Goal: Complete application form: Complete application form

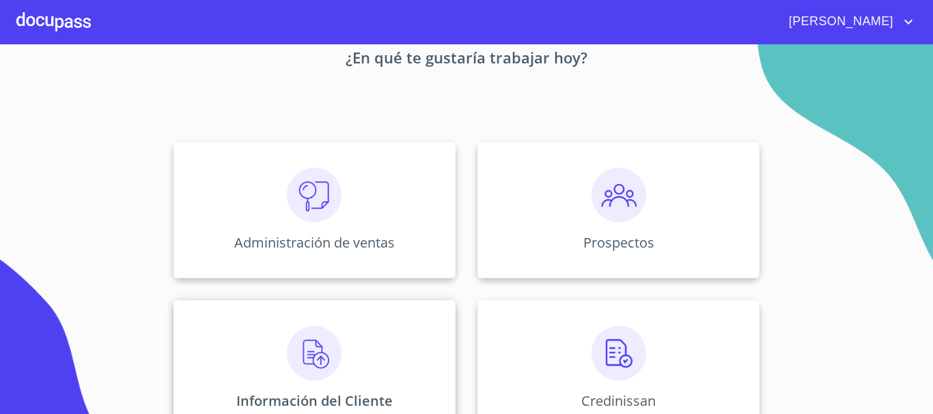
scroll to position [137, 0]
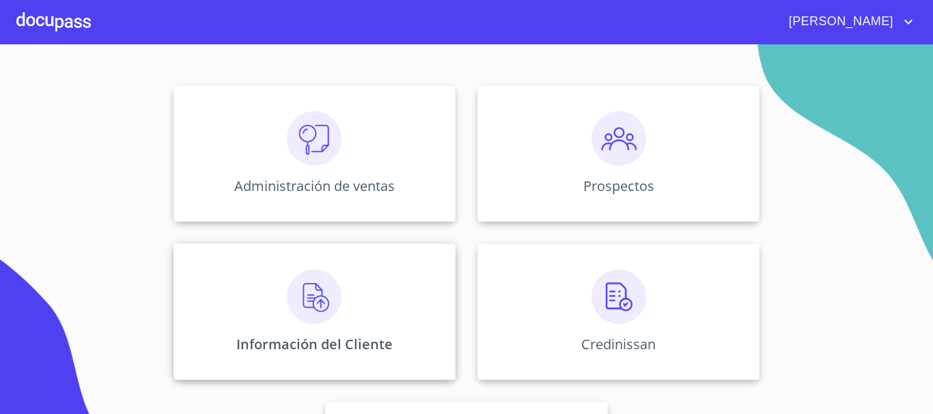
click at [323, 303] on img at bounding box center [314, 297] width 55 height 55
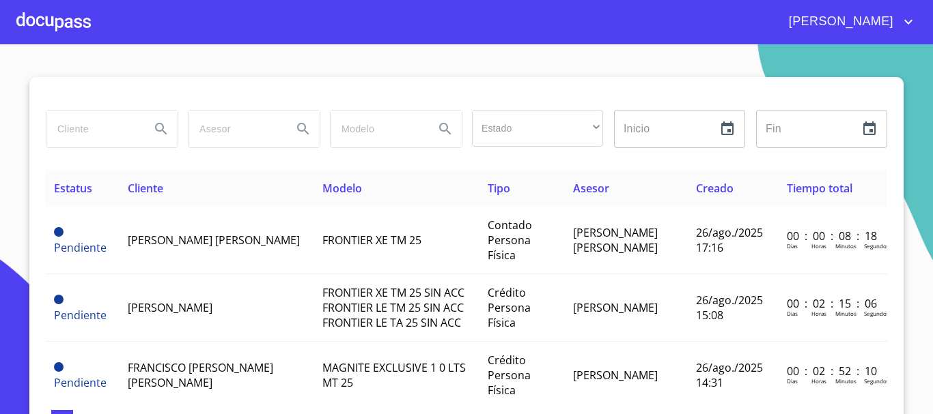
click at [62, 18] on div at bounding box center [53, 22] width 74 height 44
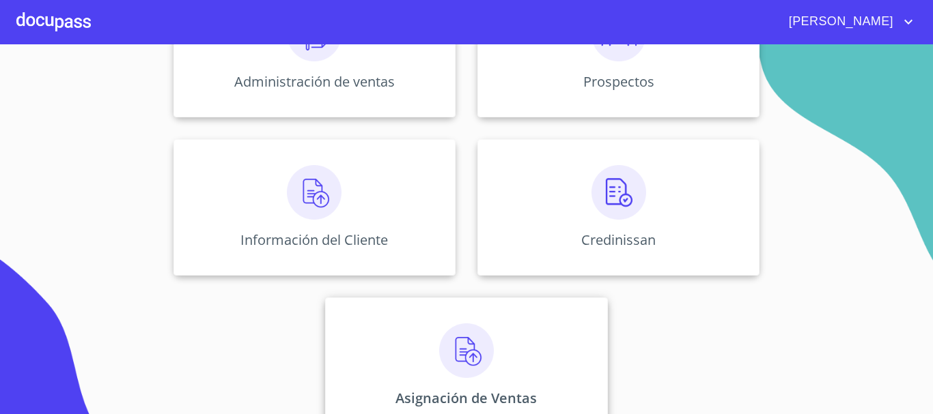
scroll to position [272, 0]
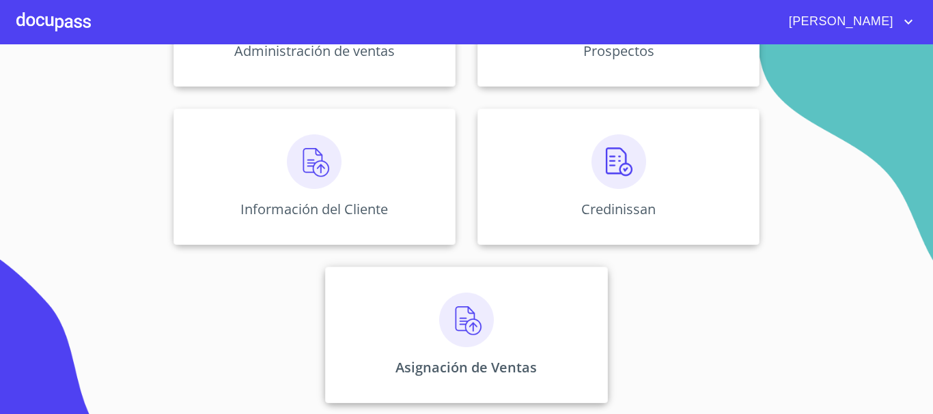
click at [482, 326] on img at bounding box center [466, 320] width 55 height 55
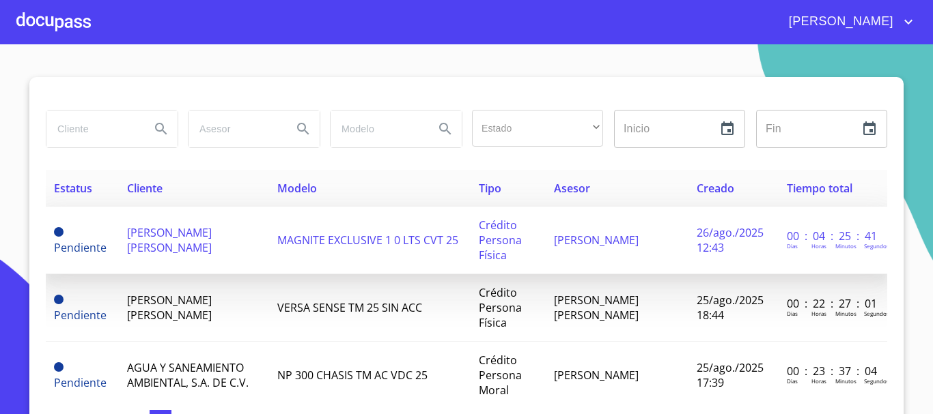
click at [277, 240] on span "MAGNITE EXCLUSIVE 1 0 LTS CVT 25" at bounding box center [367, 240] width 181 height 15
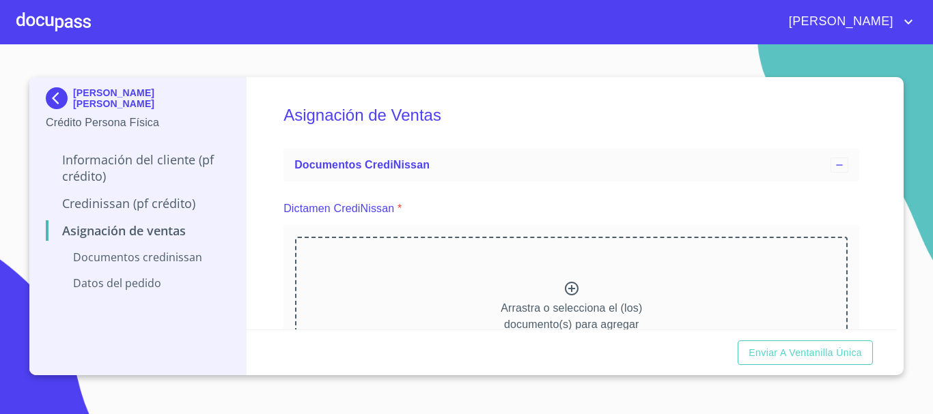
click at [565, 289] on icon at bounding box center [572, 289] width 14 height 14
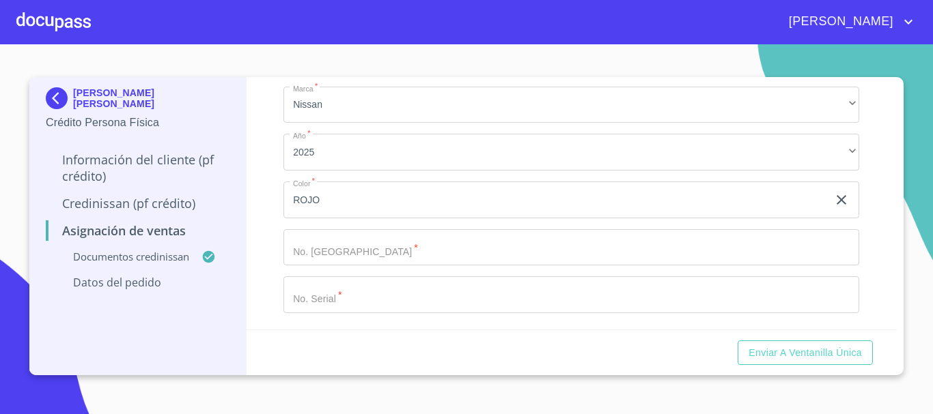
scroll to position [453, 0]
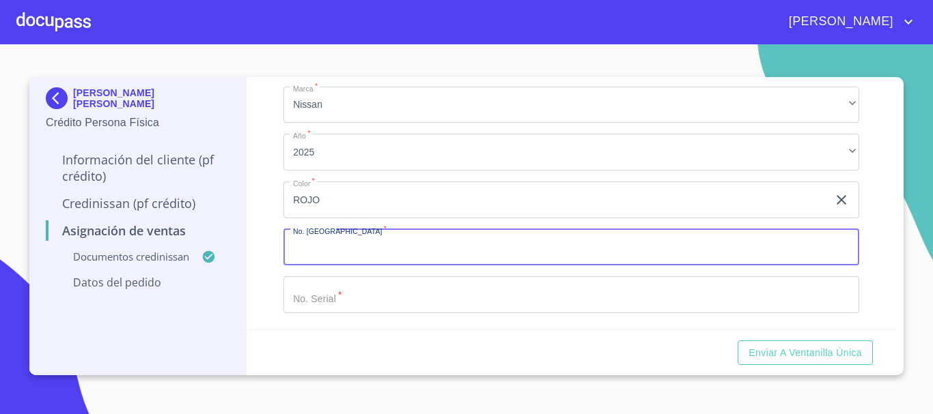
click at [390, 251] on input "Marca   *" at bounding box center [571, 247] width 576 height 37
type input "11813"
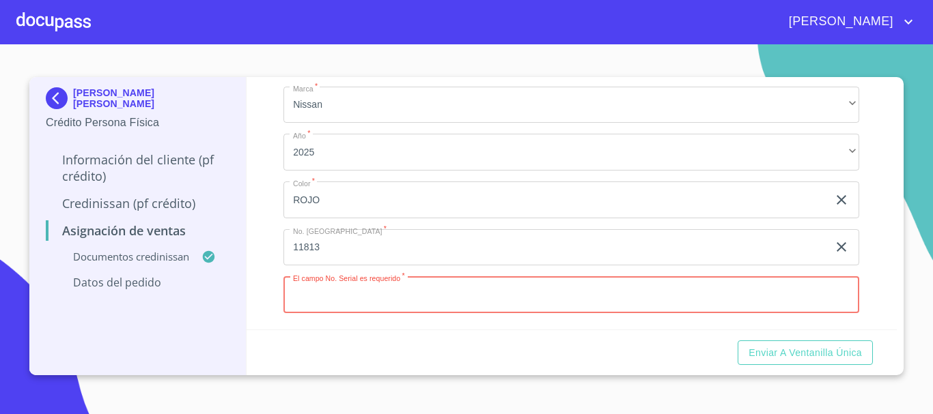
paste input "G009655"
type input "G009655"
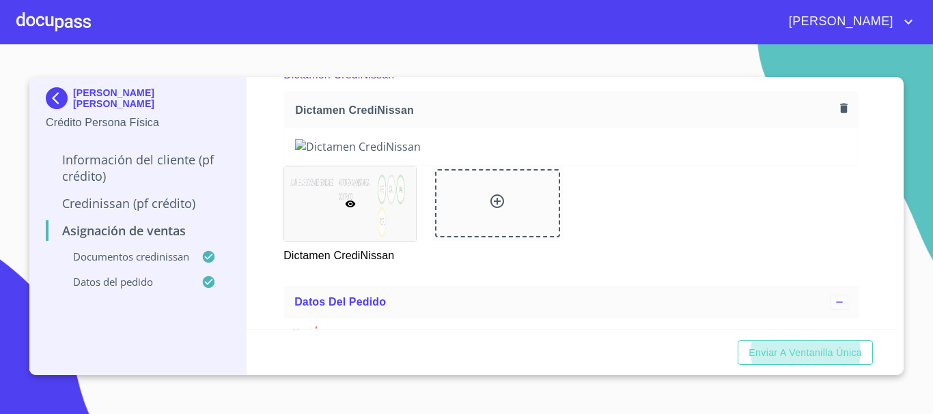
scroll to position [137, 0]
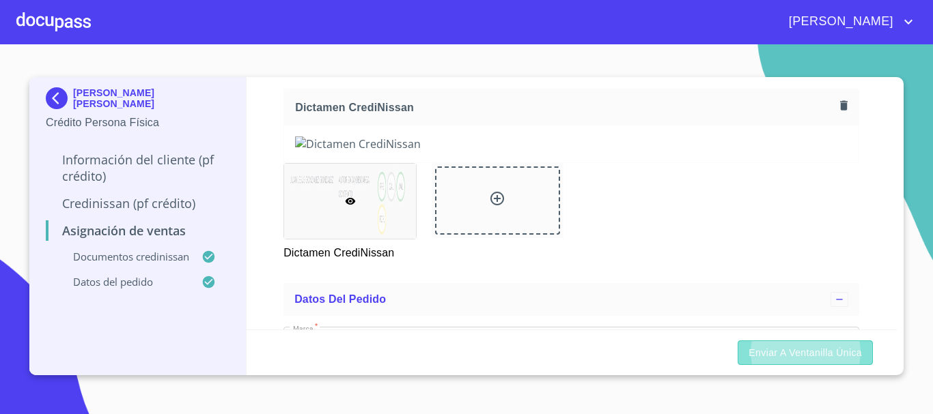
click at [823, 347] on span "Enviar a Ventanilla única" at bounding box center [804, 353] width 113 height 17
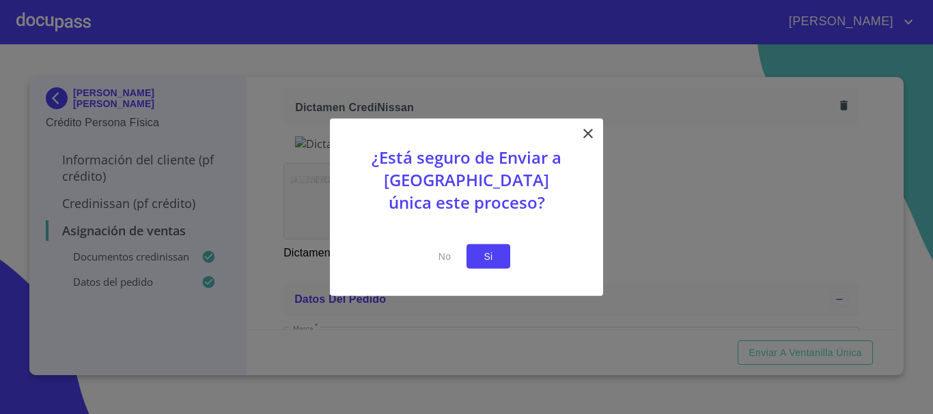
click at [487, 248] on span "Si" at bounding box center [488, 256] width 22 height 17
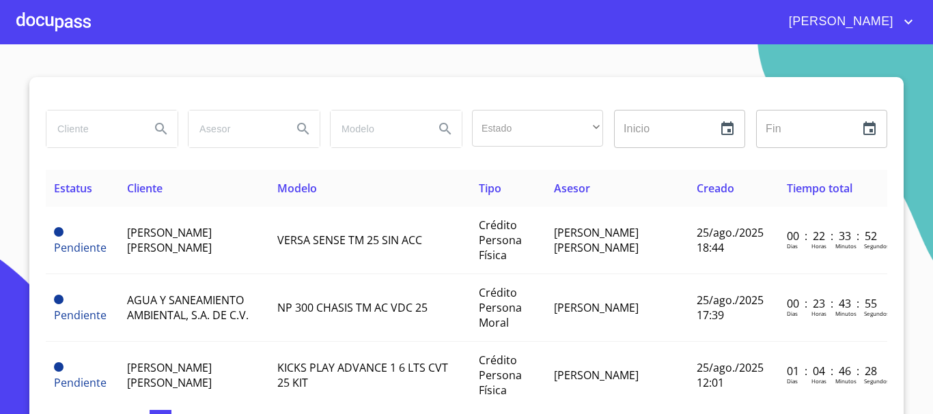
click at [88, 139] on input "search" at bounding box center [92, 129] width 93 height 37
type input "[PERSON_NAME]"
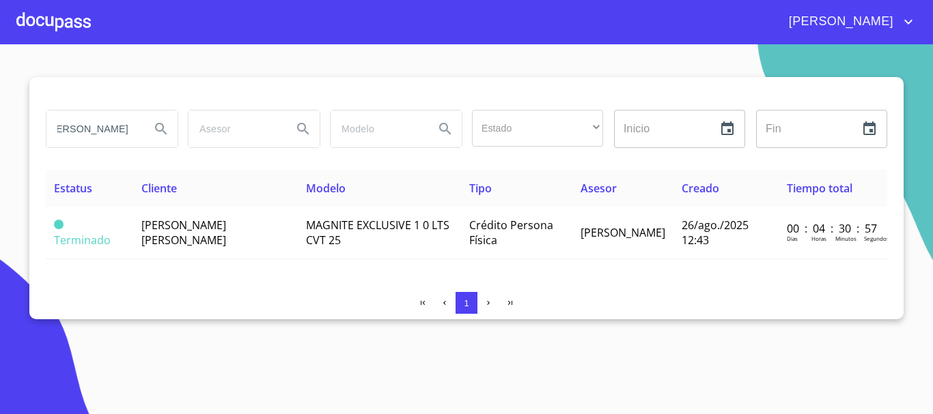
scroll to position [0, 0]
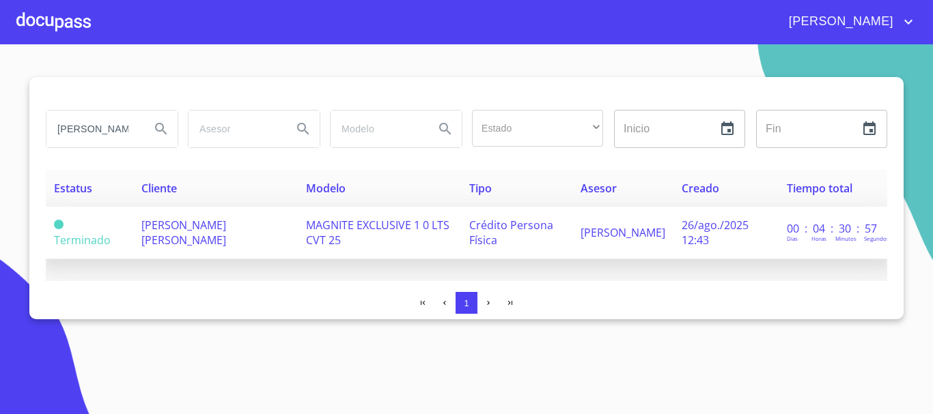
click at [236, 234] on td "[PERSON_NAME] [PERSON_NAME]" at bounding box center [215, 233] width 165 height 53
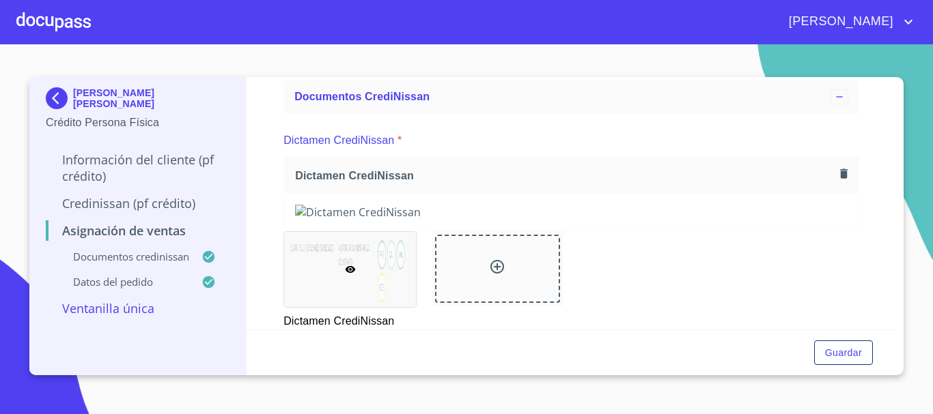
scroll to position [205, 0]
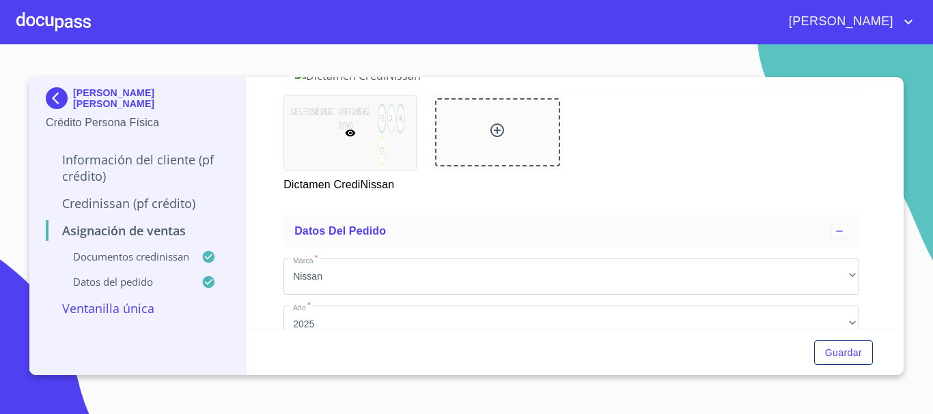
click at [83, 29] on div at bounding box center [53, 22] width 74 height 44
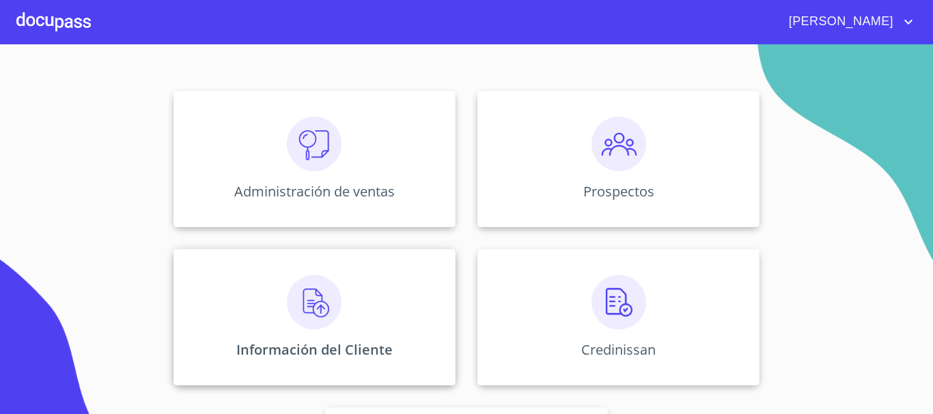
scroll to position [137, 0]
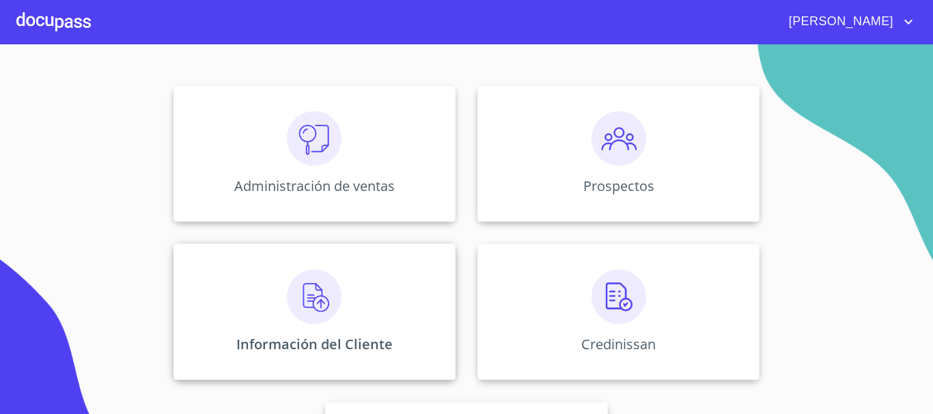
click at [310, 300] on img at bounding box center [314, 297] width 55 height 55
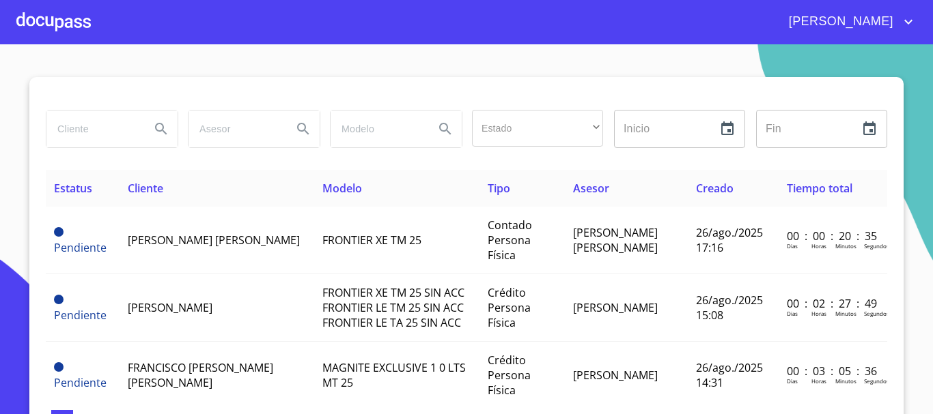
click at [123, 131] on input "search" at bounding box center [92, 129] width 93 height 37
type input "[PERSON_NAME]"
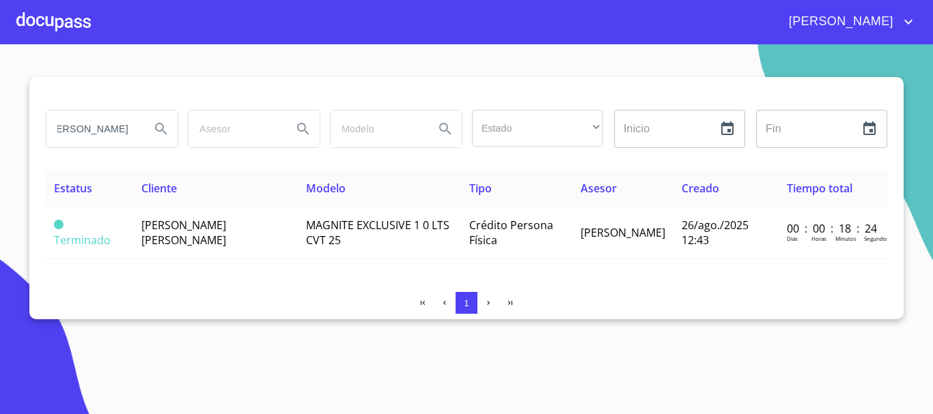
scroll to position [0, 0]
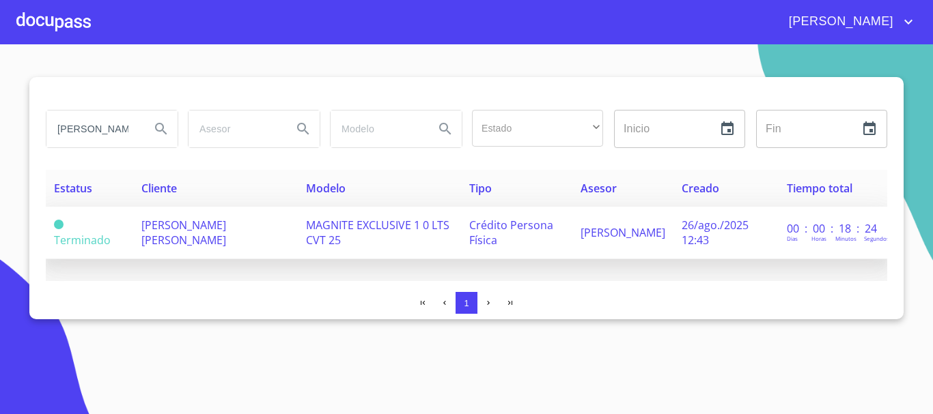
click at [188, 229] on span "[PERSON_NAME] [PERSON_NAME]" at bounding box center [183, 233] width 85 height 30
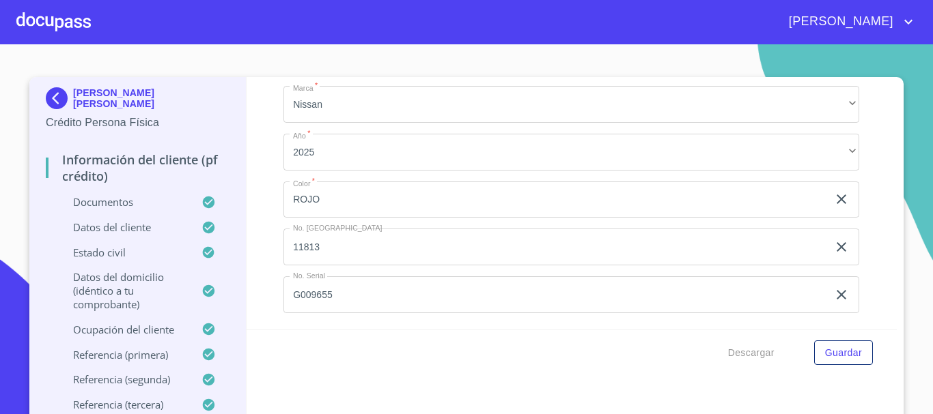
scroll to position [7237, 0]
click at [849, 357] on span "Guardar" at bounding box center [843, 353] width 37 height 17
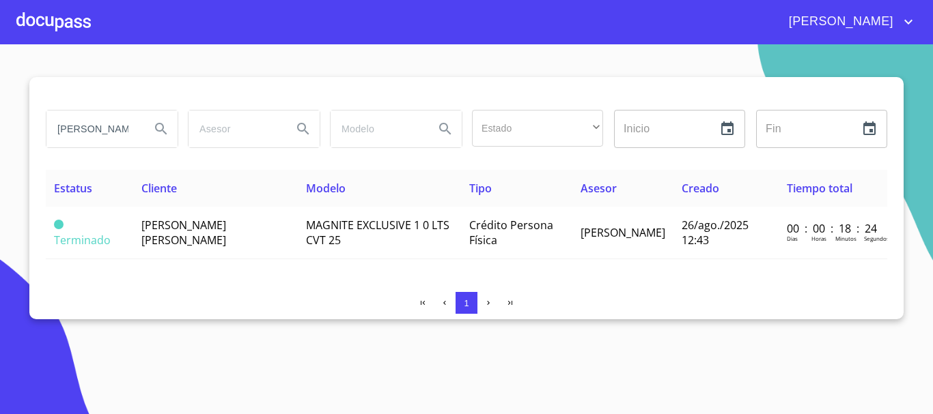
click at [141, 128] on div "[PERSON_NAME]" at bounding box center [111, 129] width 131 height 37
drag, startPoint x: 58, startPoint y: 130, endPoint x: 278, endPoint y: 151, distance: 220.8
click at [278, 151] on div "[PERSON_NAME] Estado ​ ​ Inicio ​ Fin ​" at bounding box center [466, 128] width 852 height 49
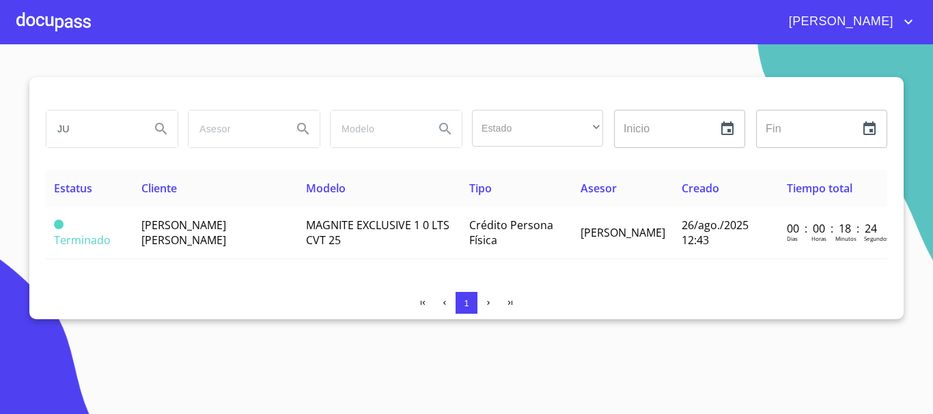
type input "J"
click at [55, 20] on div at bounding box center [53, 22] width 74 height 44
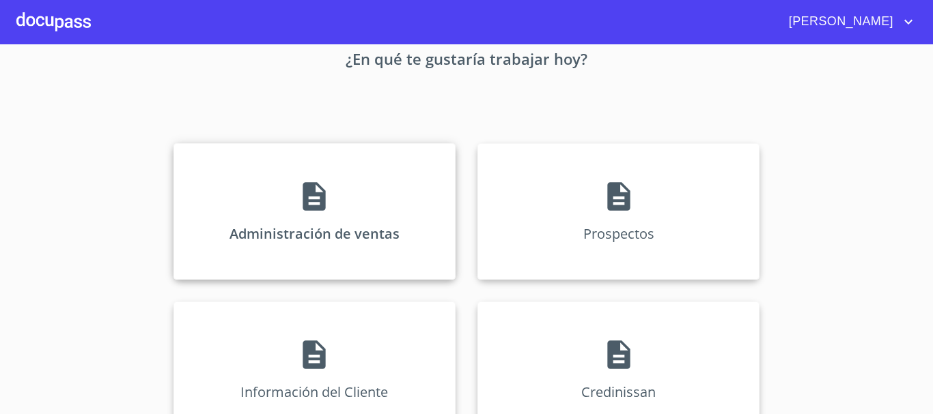
scroll to position [137, 0]
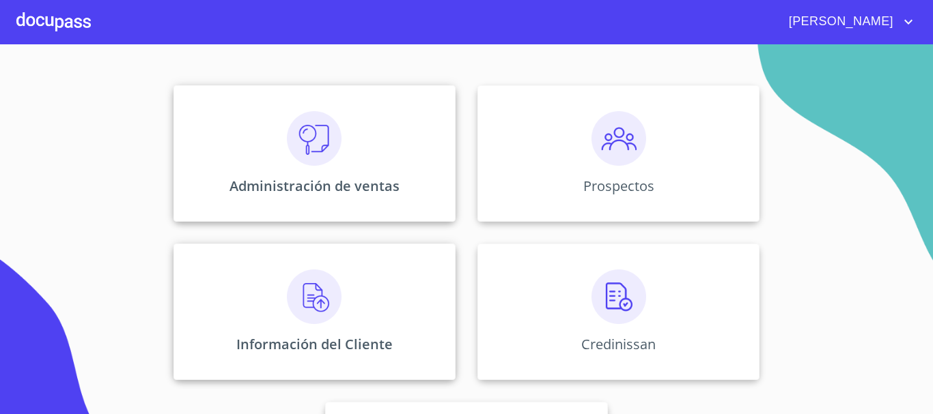
click at [290, 311] on img at bounding box center [314, 297] width 55 height 55
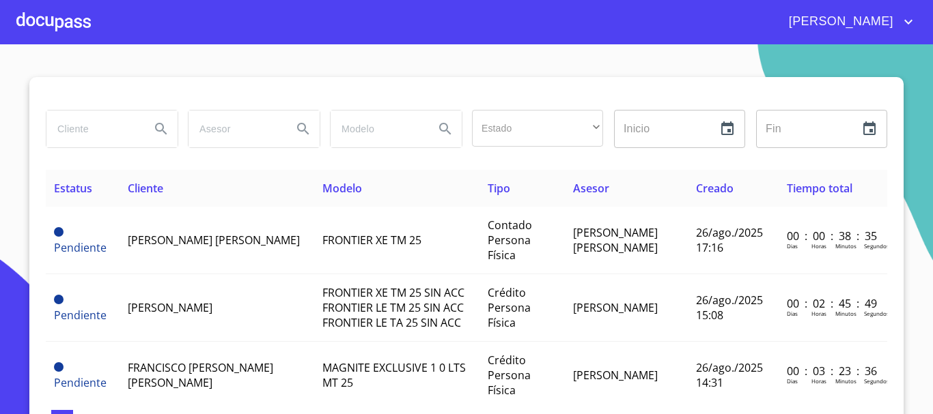
click at [78, 127] on input "search" at bounding box center [92, 129] width 93 height 37
type input "[PERSON_NAME] [PERSON_NAME]"
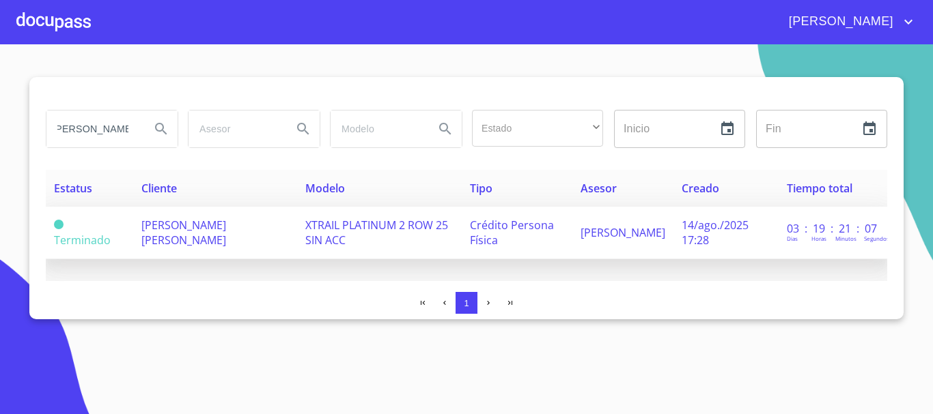
click at [199, 242] on td "[PERSON_NAME] [PERSON_NAME]" at bounding box center [215, 233] width 164 height 53
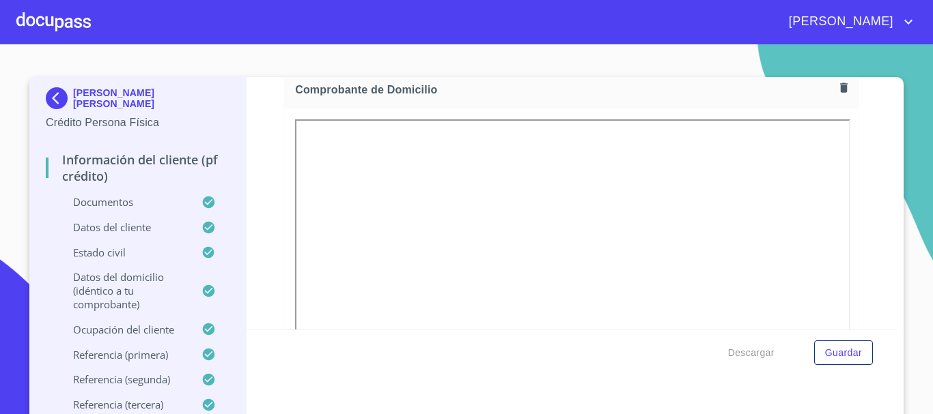
scroll to position [751, 0]
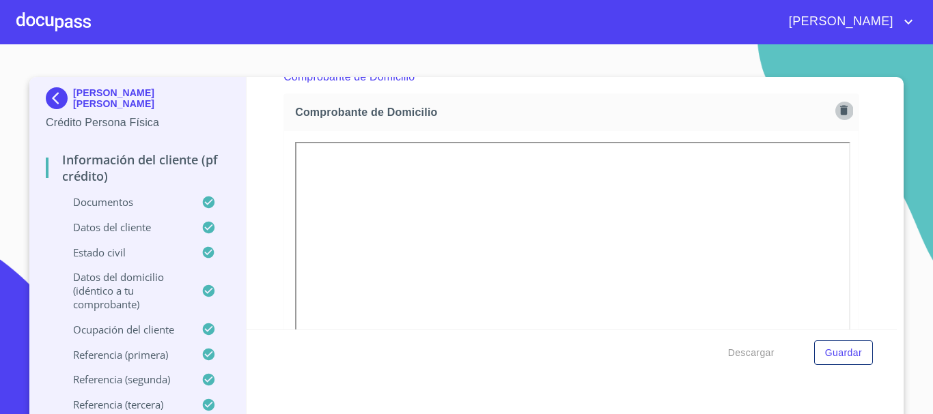
click at [840, 109] on icon "button" at bounding box center [844, 111] width 8 height 10
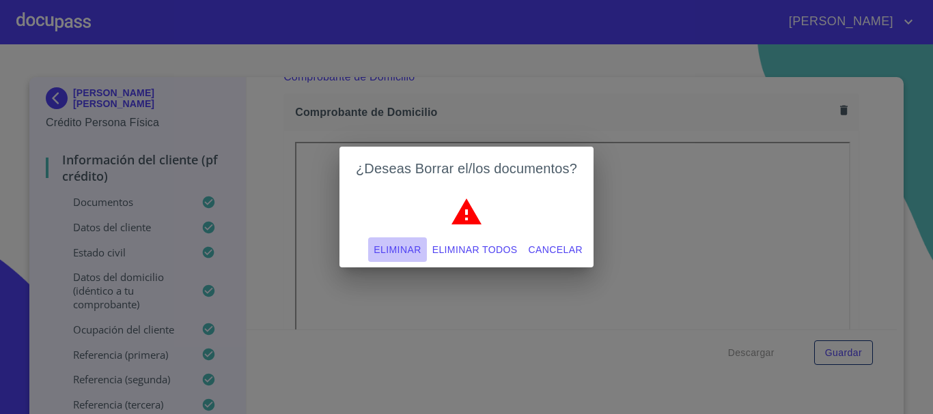
click at [392, 249] on span "Eliminar" at bounding box center [396, 250] width 47 height 17
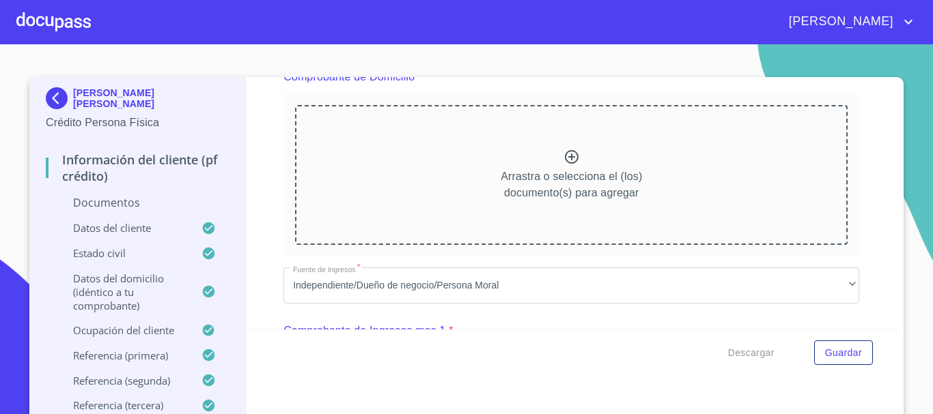
scroll to position [683, 0]
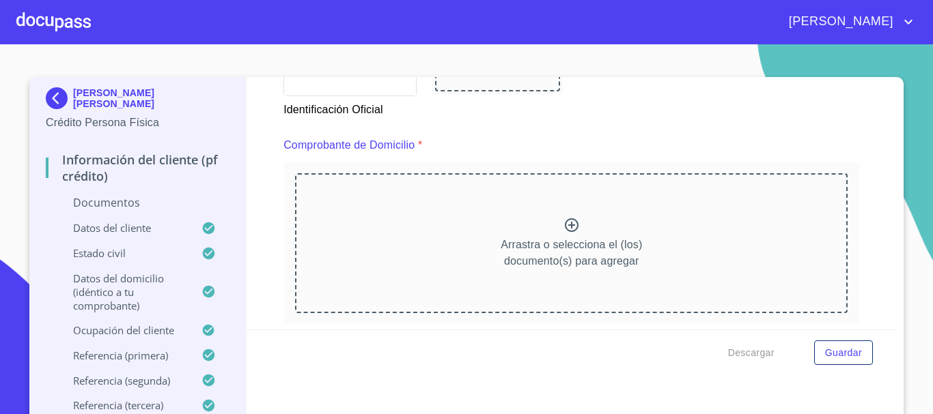
click at [565, 225] on icon at bounding box center [572, 225] width 14 height 14
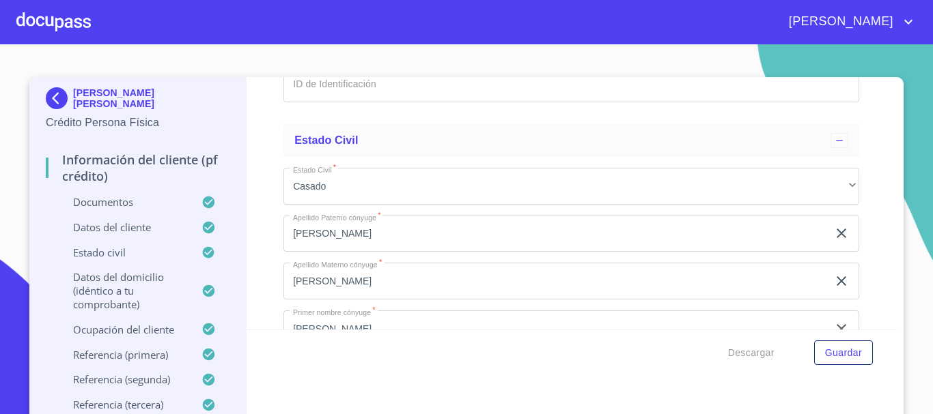
scroll to position [4779, 0]
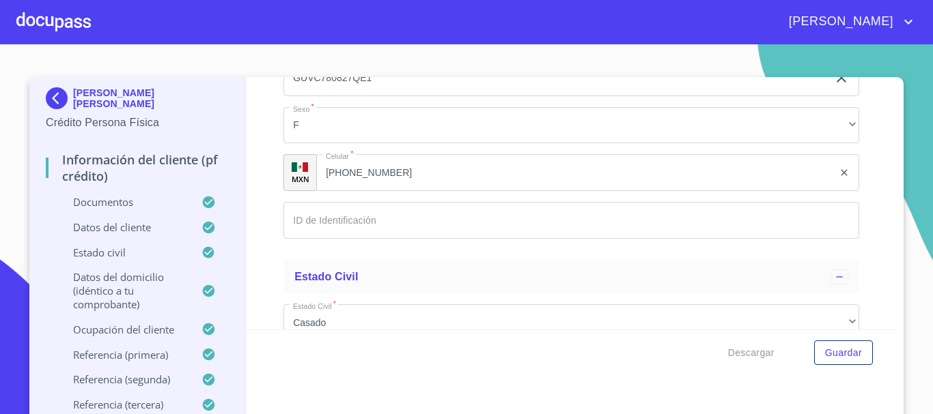
click at [352, 239] on input "Documento de identificación   *" at bounding box center [571, 220] width 576 height 37
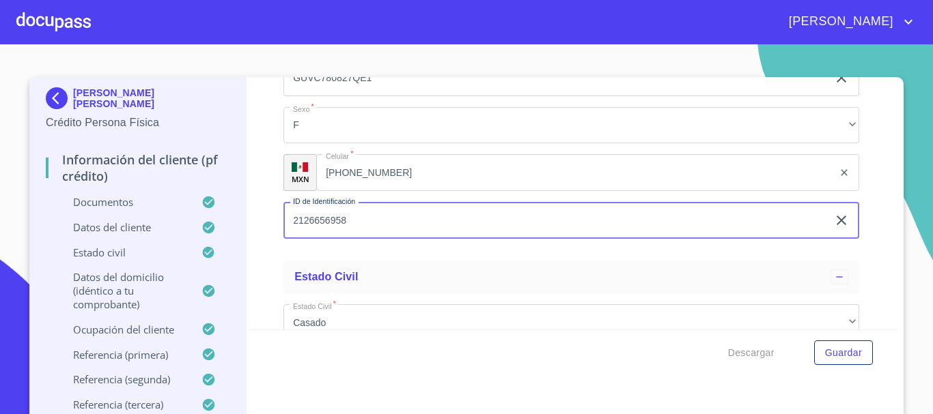
type input "2126656958"
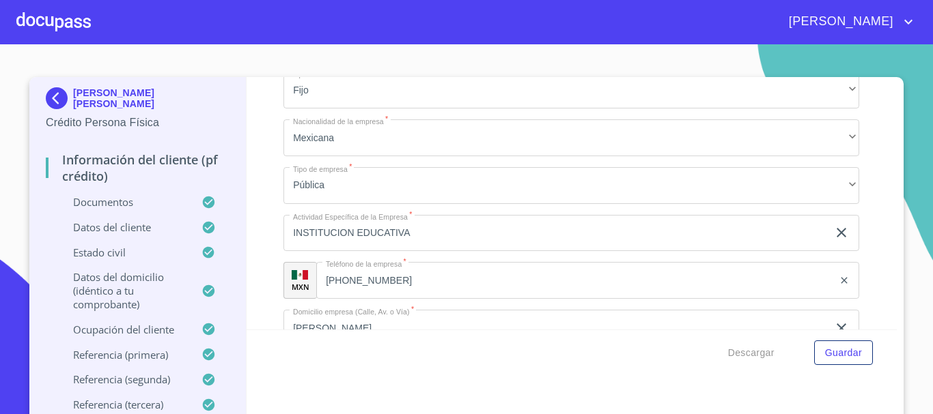
scroll to position [6417, 0]
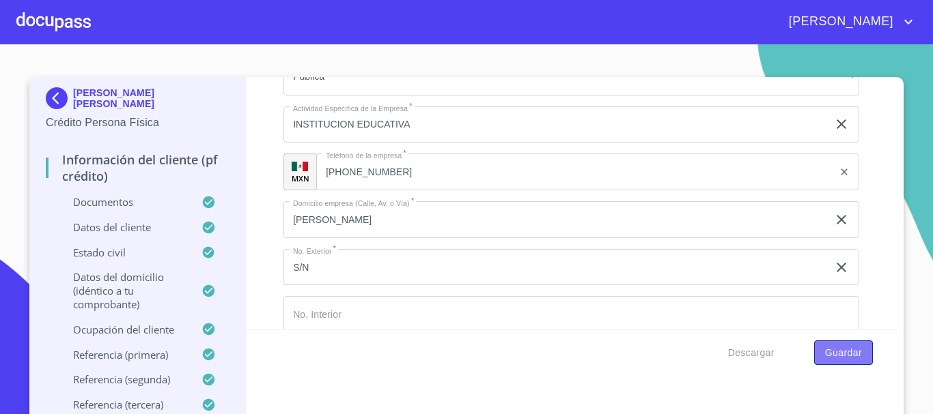
click at [836, 351] on span "Guardar" at bounding box center [843, 353] width 37 height 17
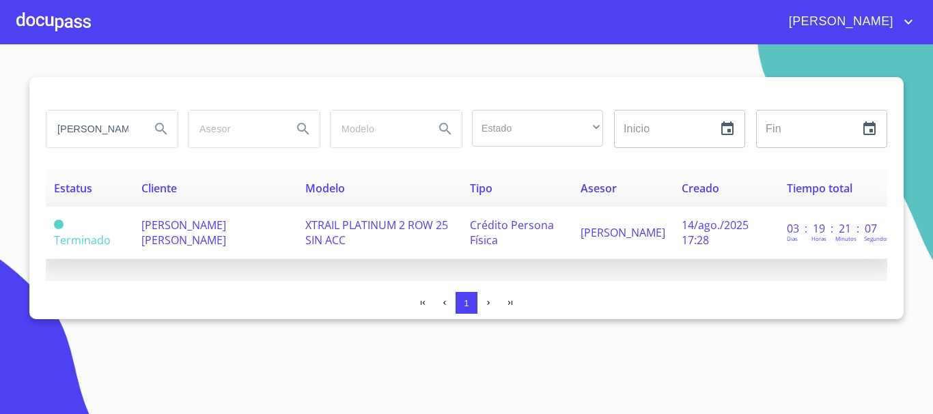
click at [221, 232] on span "[PERSON_NAME] [PERSON_NAME]" at bounding box center [183, 233] width 85 height 30
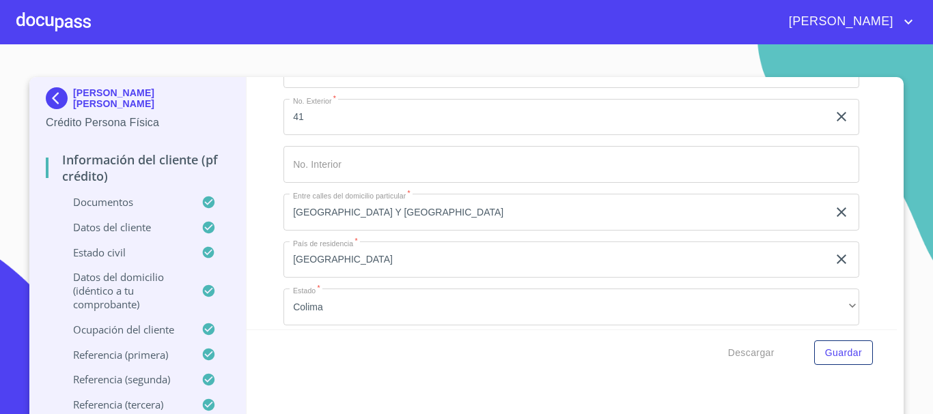
scroll to position [5598, 0]
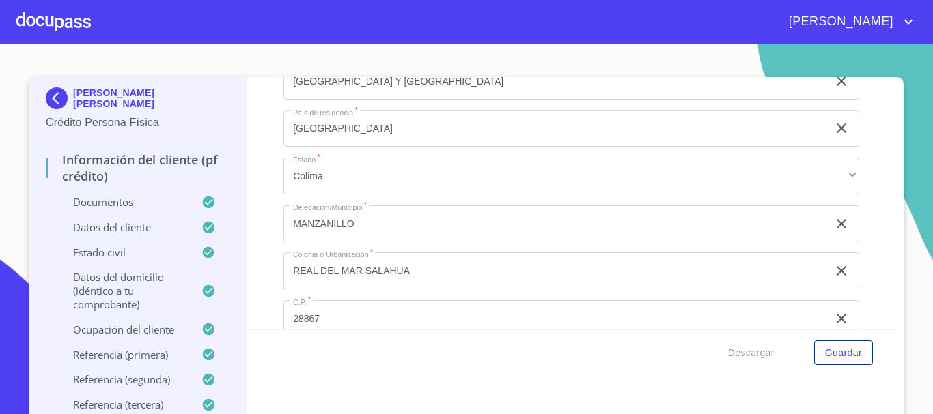
click at [141, 332] on p "Ocupación del Cliente" at bounding box center [124, 330] width 156 height 14
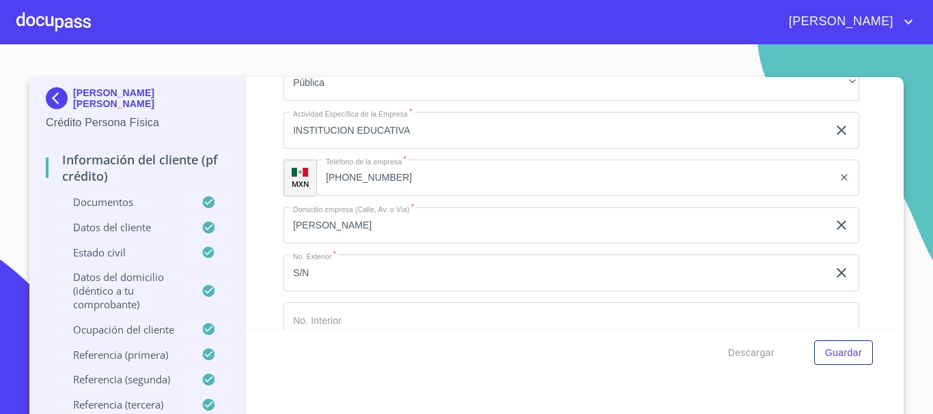
scroll to position [642, 0]
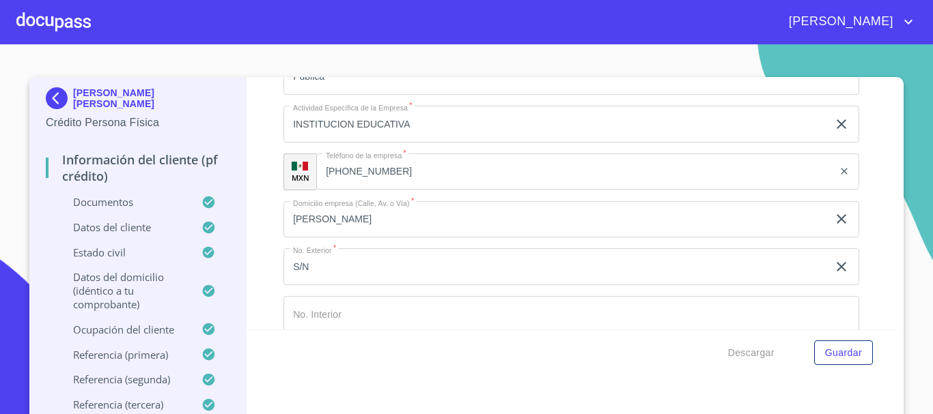
click at [55, 29] on div at bounding box center [53, 22] width 74 height 44
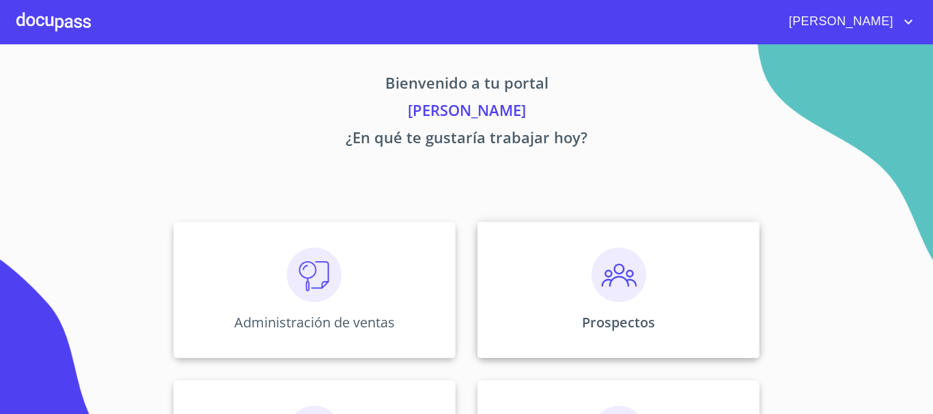
click at [627, 291] on img at bounding box center [618, 275] width 55 height 55
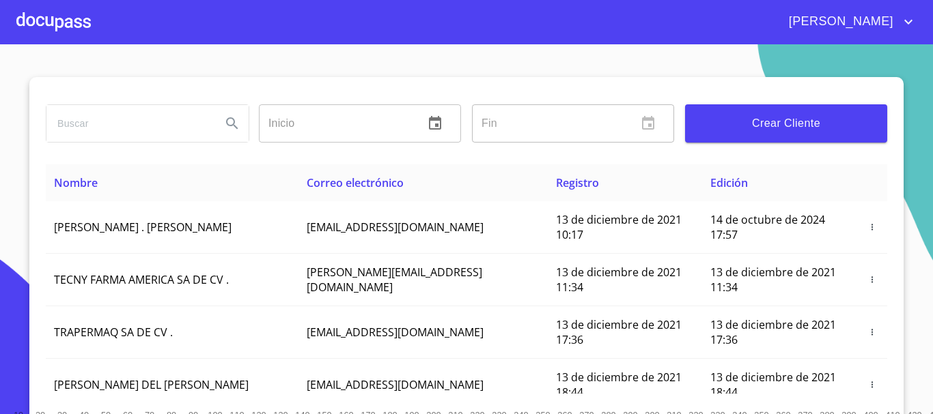
click at [101, 123] on input "search" at bounding box center [128, 123] width 164 height 37
type input "[PERSON_NAME] [PERSON_NAME]"
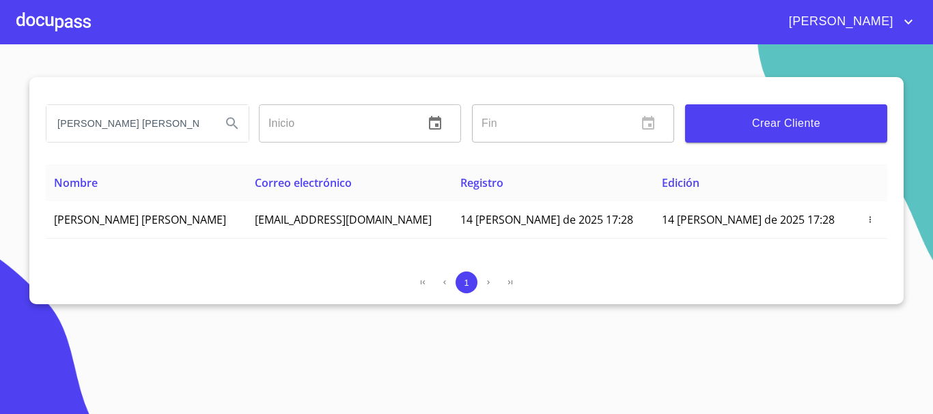
click at [61, 11] on div at bounding box center [53, 22] width 74 height 44
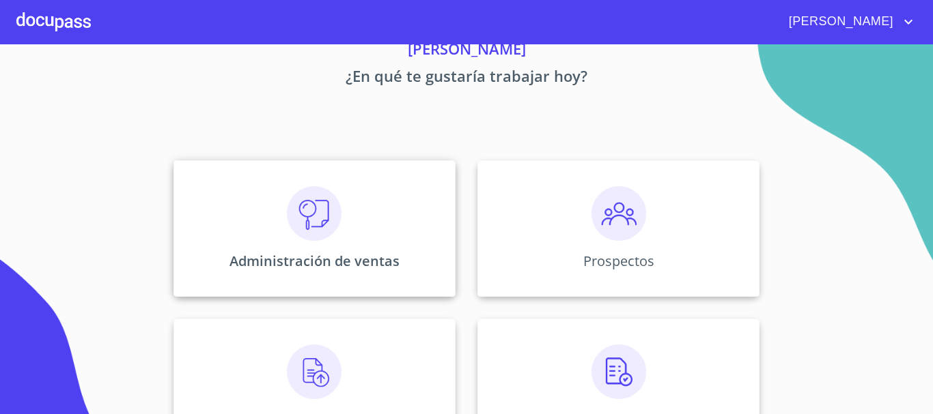
scroll to position [137, 0]
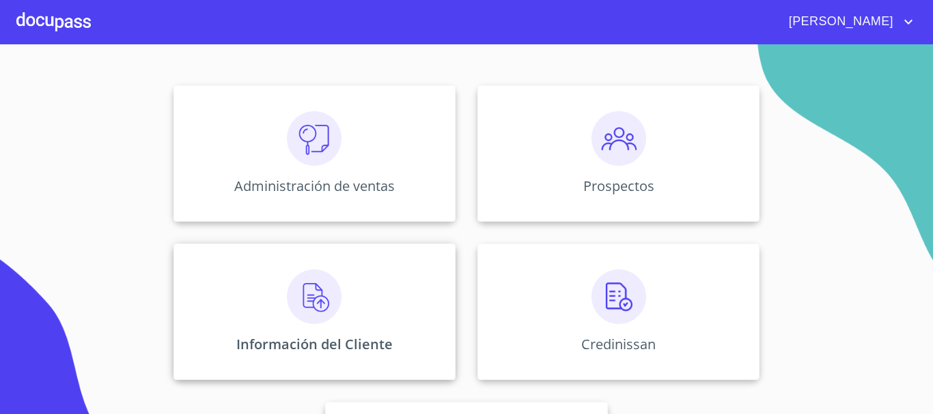
click at [311, 302] on img at bounding box center [314, 297] width 55 height 55
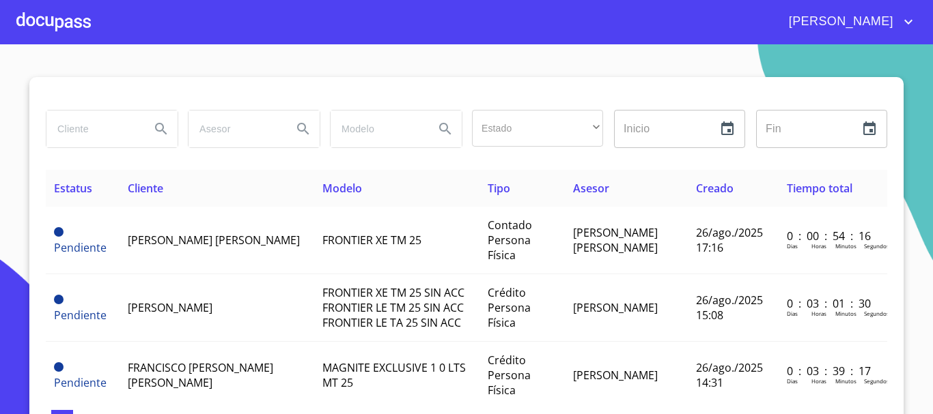
click at [110, 131] on input "search" at bounding box center [92, 129] width 93 height 37
type input "e"
type input "[PERSON_NAME] [PERSON_NAME]"
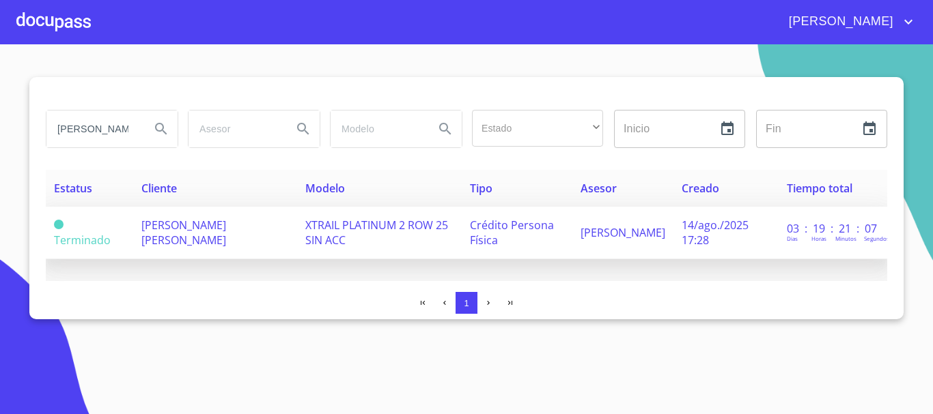
click at [155, 243] on span "[PERSON_NAME] [PERSON_NAME]" at bounding box center [183, 233] width 85 height 30
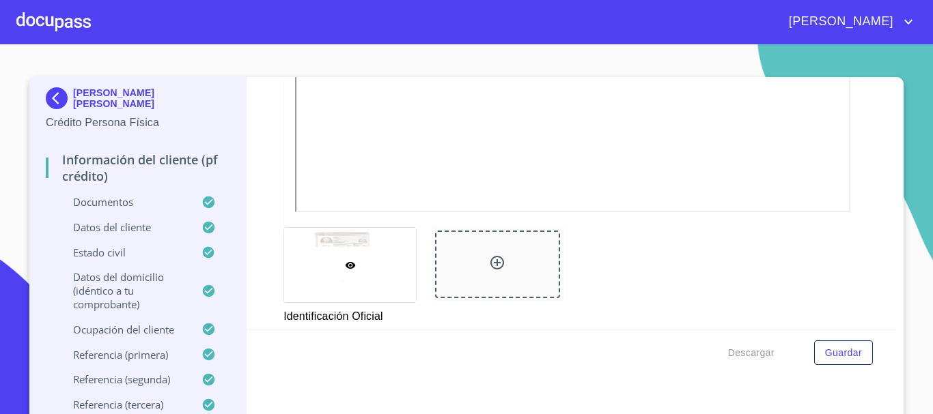
scroll to position [478, 0]
